Goal: Find specific page/section: Find specific page/section

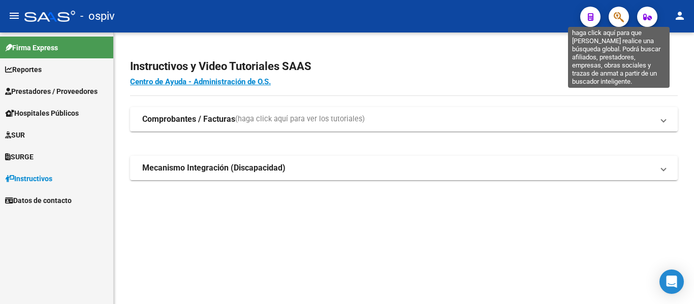
click at [614, 13] on icon "button" at bounding box center [618, 17] width 10 height 12
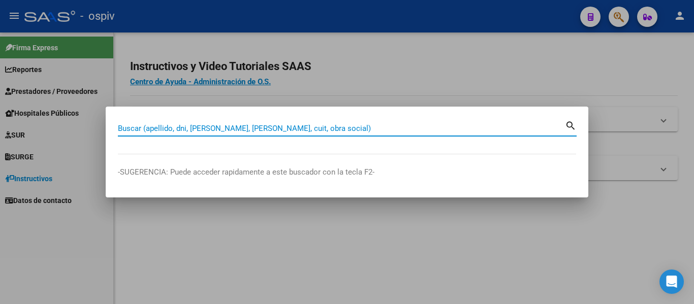
click at [198, 129] on input "Buscar (apellido, dni, [PERSON_NAME], [PERSON_NAME], cuit, obra social)" at bounding box center [341, 128] width 447 height 9
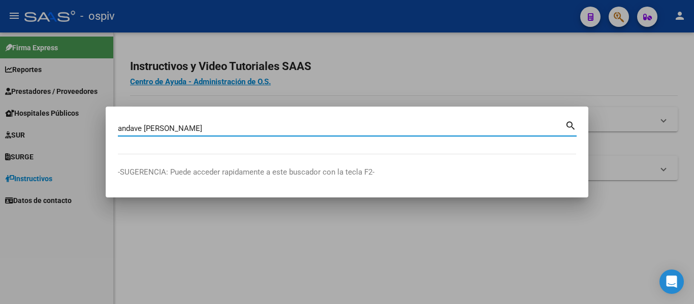
type input "andave [PERSON_NAME]"
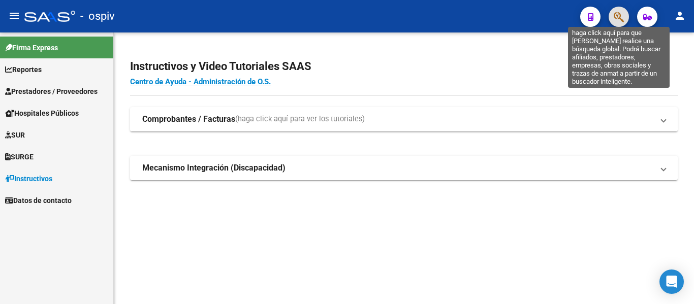
click at [623, 18] on icon "button" at bounding box center [618, 17] width 10 height 12
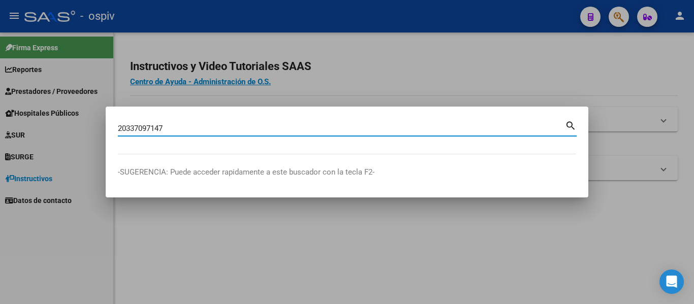
type input "20337097147"
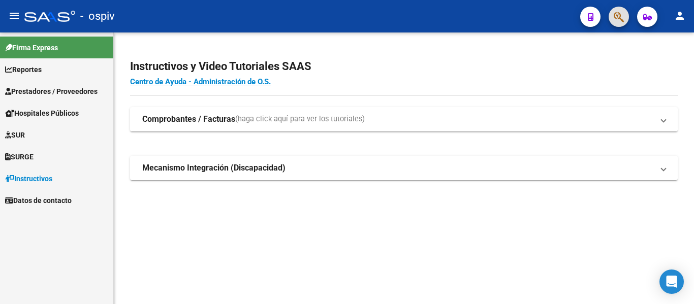
click at [615, 23] on icon "button" at bounding box center [618, 17] width 10 height 12
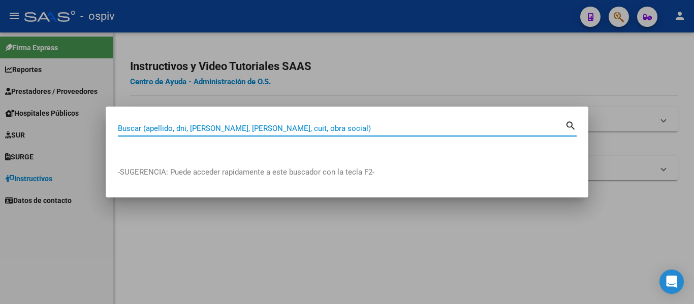
click at [275, 127] on input "Buscar (apellido, dni, [PERSON_NAME], [PERSON_NAME], cuit, obra social)" at bounding box center [341, 128] width 447 height 9
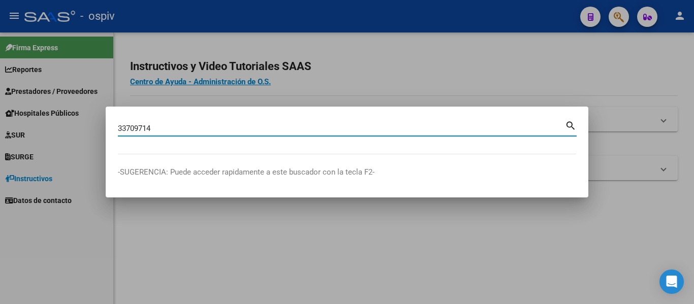
type input "33709714"
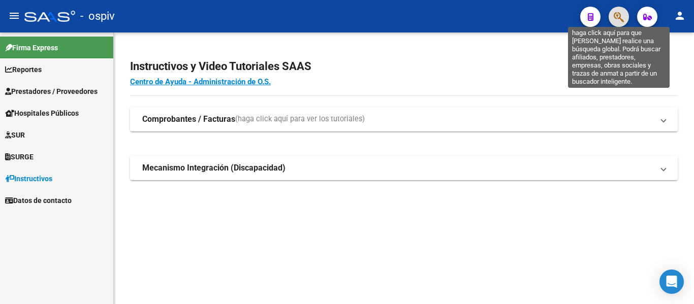
click at [618, 19] on icon "button" at bounding box center [618, 17] width 10 height 12
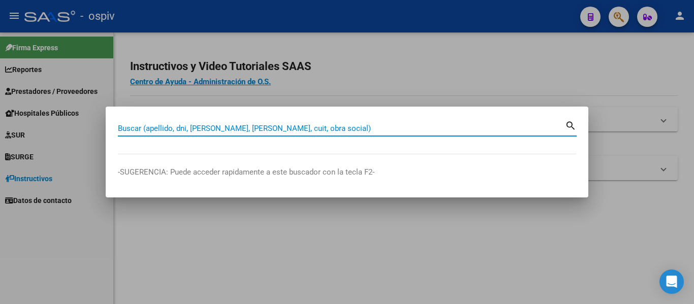
click at [243, 129] on input "Buscar (apellido, dni, [PERSON_NAME], [PERSON_NAME], cuit, obra social)" at bounding box center [341, 128] width 447 height 9
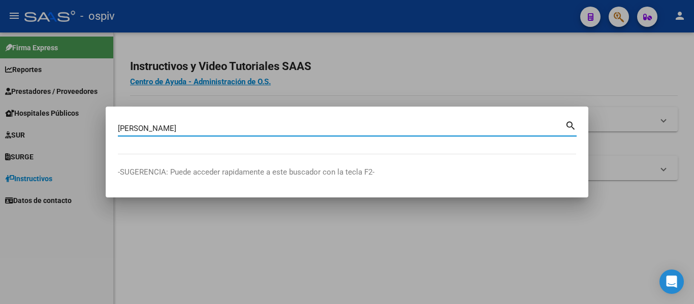
type input "anahi barbus"
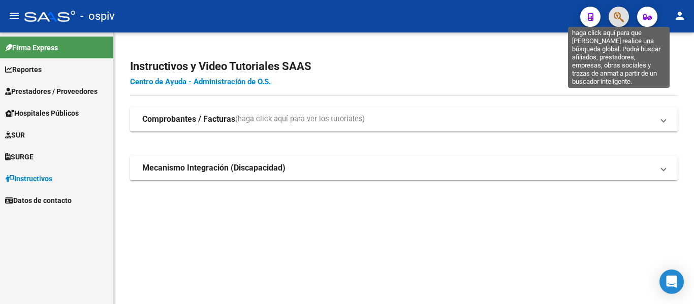
click at [618, 20] on icon "button" at bounding box center [618, 17] width 10 height 12
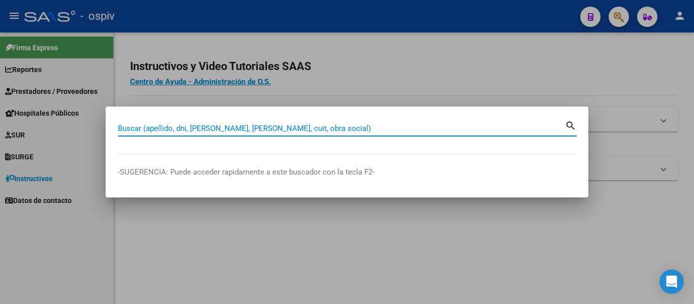
click at [240, 125] on input "Buscar (apellido, dni, [PERSON_NAME], [PERSON_NAME], cuit, obra social)" at bounding box center [341, 128] width 447 height 9
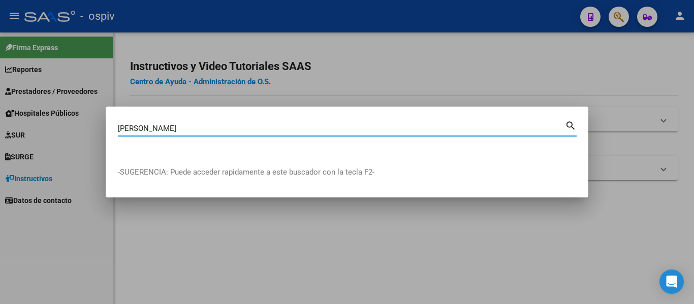
type input "anahi barbus"
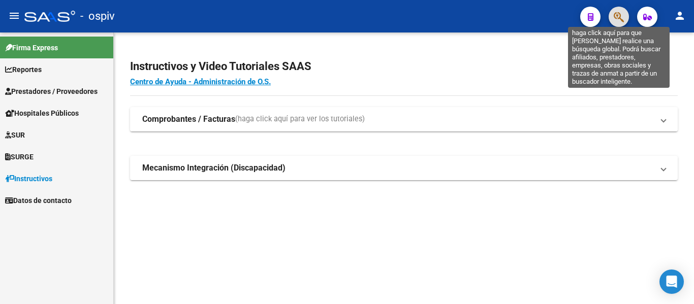
click at [615, 17] on icon "button" at bounding box center [618, 17] width 10 height 12
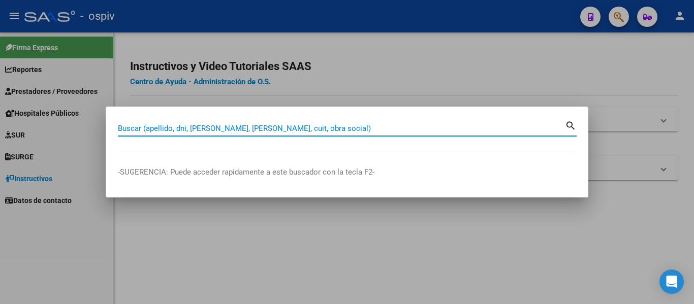
click at [288, 131] on input "Buscar (apellido, dni, [PERSON_NAME], [PERSON_NAME], cuit, obra social)" at bounding box center [341, 128] width 447 height 9
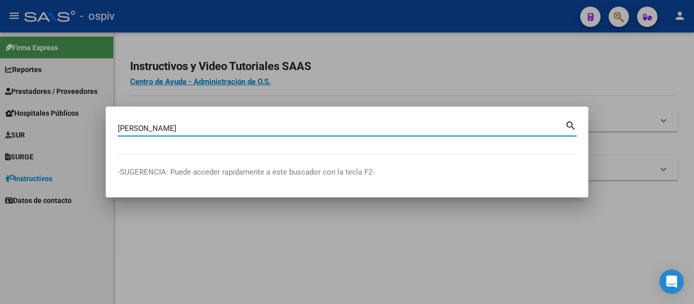
type input "barbus anahi"
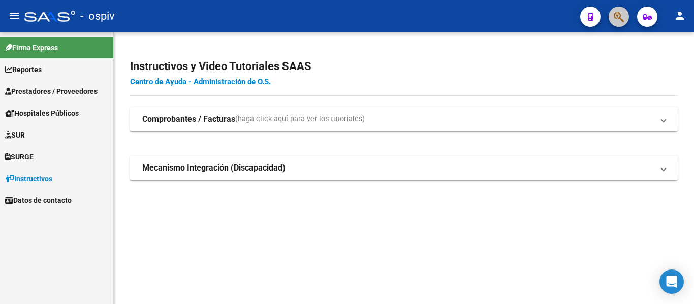
click at [612, 17] on button "button" at bounding box center [618, 17] width 20 height 20
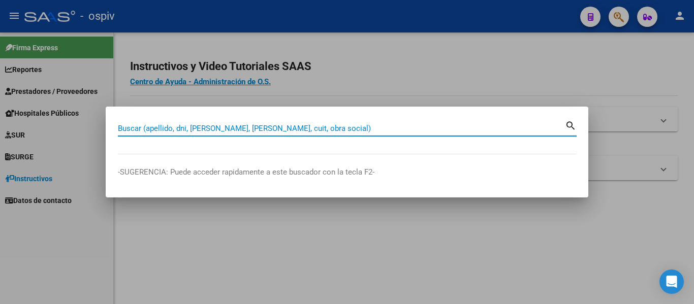
click at [305, 128] on input "Buscar (apellido, dni, [PERSON_NAME], [PERSON_NAME], cuit, obra social)" at bounding box center [341, 128] width 447 height 9
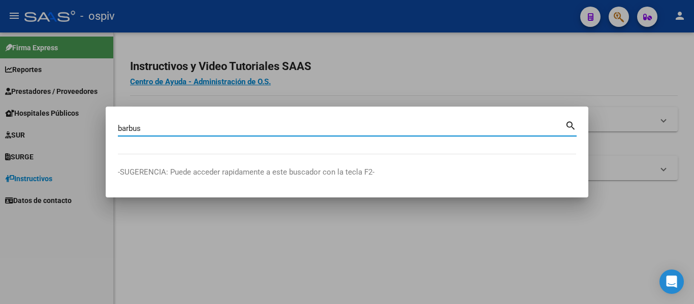
type input "barbus"
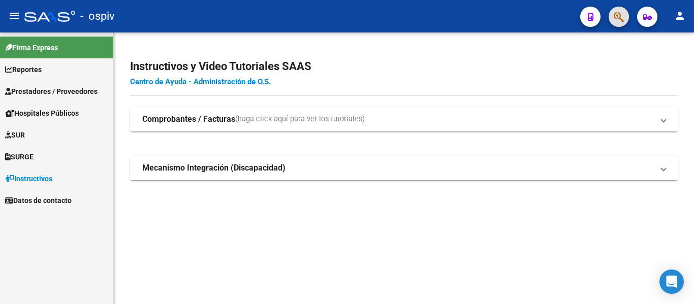
click at [615, 13] on icon "button" at bounding box center [618, 17] width 10 height 12
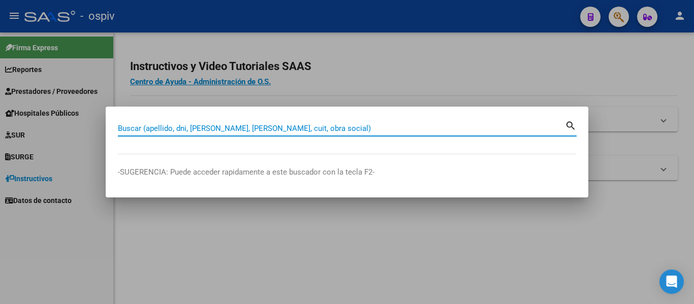
click at [247, 130] on input "Buscar (apellido, dni, [PERSON_NAME], [PERSON_NAME], cuit, obra social)" at bounding box center [341, 128] width 447 height 9
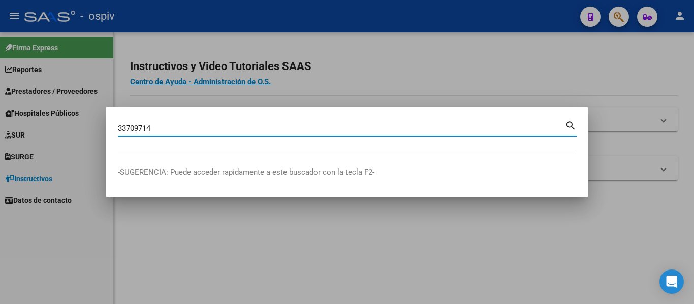
type input "33709714"
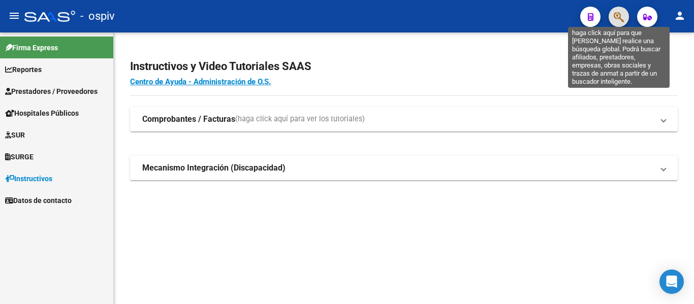
click at [624, 19] on button "button" at bounding box center [618, 17] width 20 height 20
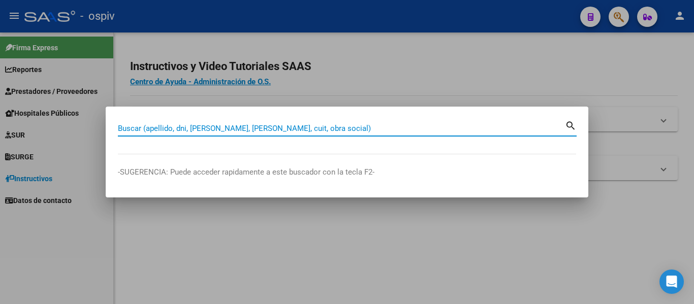
click at [291, 125] on input "Buscar (apellido, dni, [PERSON_NAME], [PERSON_NAME], cuit, obra social)" at bounding box center [341, 128] width 447 height 9
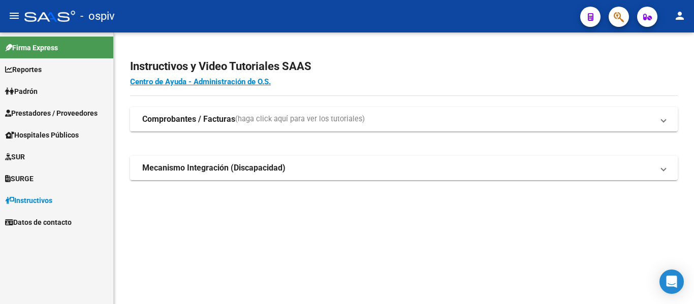
click at [626, 21] on button "button" at bounding box center [618, 17] width 20 height 20
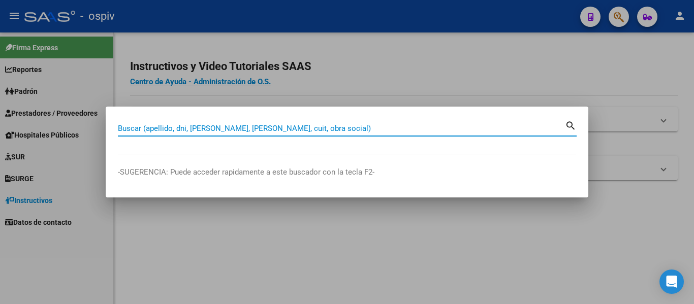
click at [360, 126] on input "Buscar (apellido, dni, [PERSON_NAME], [PERSON_NAME], cuit, obra social)" at bounding box center [341, 128] width 447 height 9
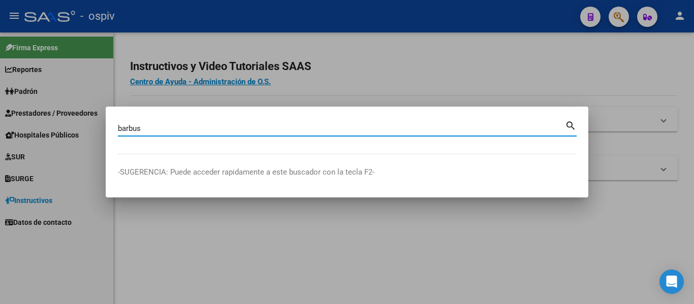
type input "barbus"
